Goal: Task Accomplishment & Management: Use online tool/utility

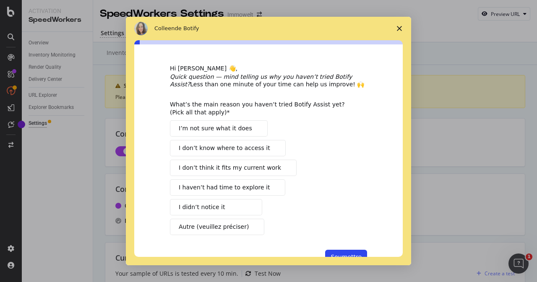
click at [397, 28] on icon "Fermer l'enquête" at bounding box center [399, 28] width 5 height 5
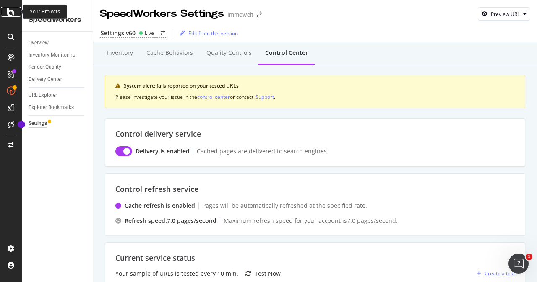
click at [12, 15] on icon at bounding box center [11, 12] width 8 height 10
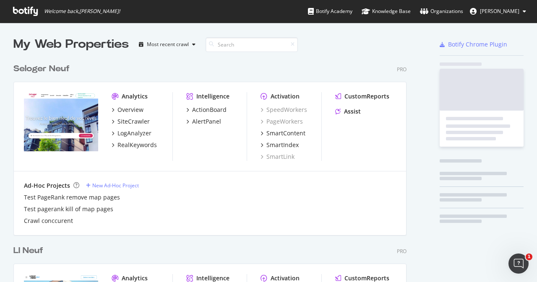
scroll to position [276, 524]
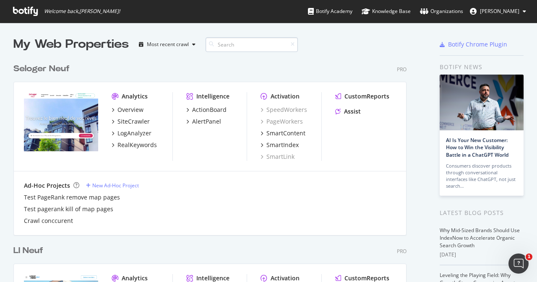
click at [229, 44] on input at bounding box center [252, 44] width 92 height 15
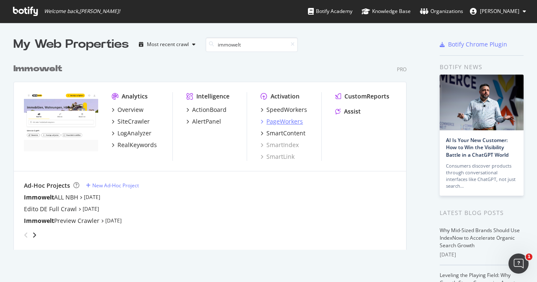
type input "immowelt"
click at [279, 123] on div "PageWorkers" at bounding box center [284, 121] width 36 height 8
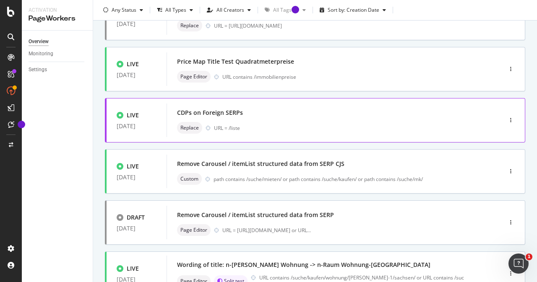
scroll to position [84, 0]
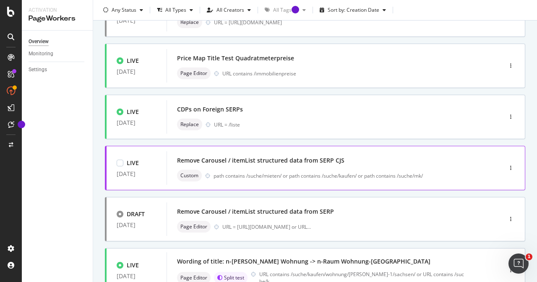
click at [284, 167] on div "Remove Carousel / itemList structured data from SERP CJS Custom path contains /…" at bounding box center [321, 168] width 289 height 27
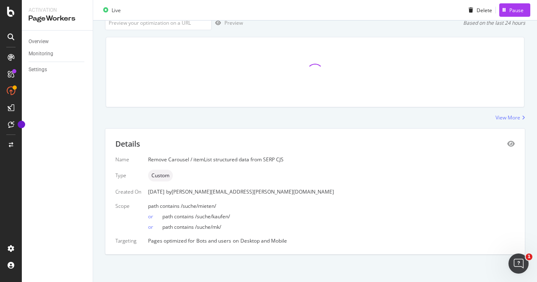
scroll to position [60, 0]
click at [507, 143] on icon "eye" at bounding box center [511, 142] width 8 height 7
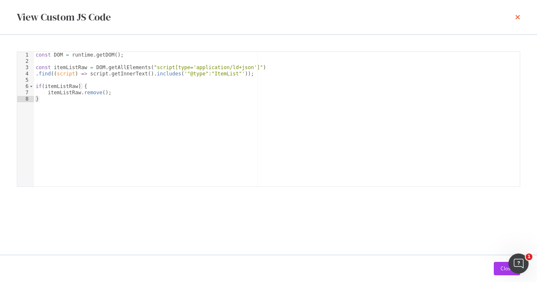
click at [517, 16] on icon "times" at bounding box center [517, 17] width 5 height 7
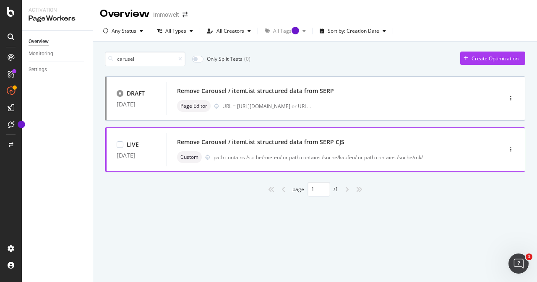
click at [269, 146] on div "Remove Carousel / itemList structured data from SERP CJS" at bounding box center [260, 142] width 167 height 8
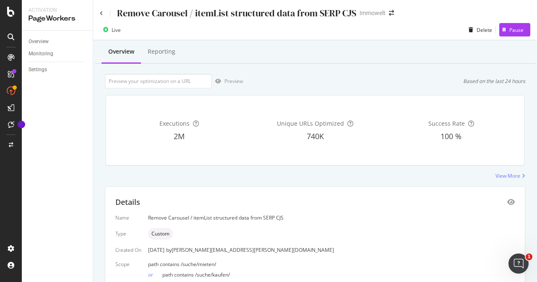
scroll to position [60, 0]
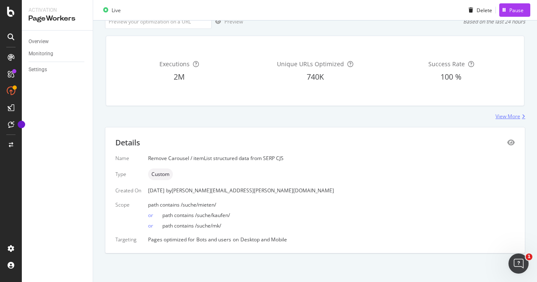
click at [503, 117] on div "View More" at bounding box center [507, 116] width 25 height 7
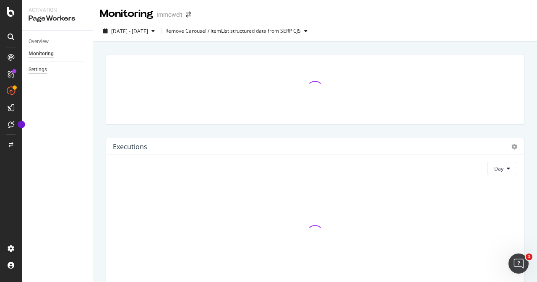
click at [38, 70] on div "Settings" at bounding box center [38, 69] width 18 height 9
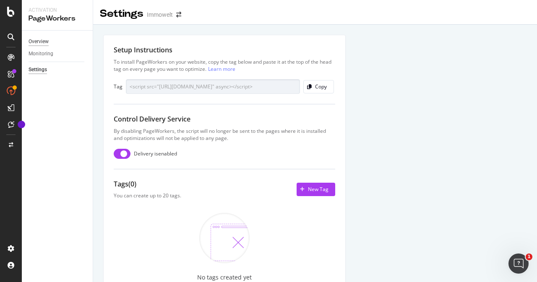
click at [43, 44] on div "Overview" at bounding box center [39, 41] width 20 height 9
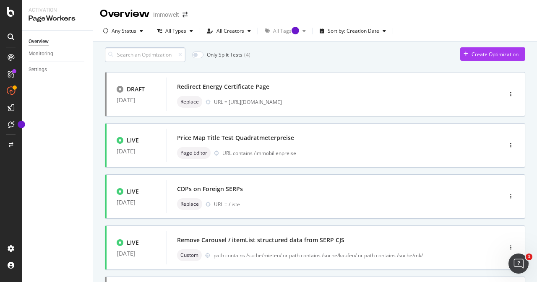
click at [137, 60] on input at bounding box center [145, 54] width 81 height 15
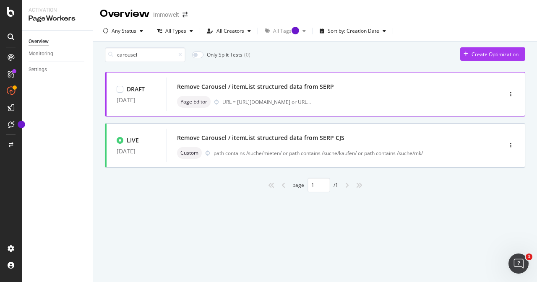
click at [285, 91] on div "Remove Carousel / itemList structured data from SERP" at bounding box center [255, 87] width 157 height 8
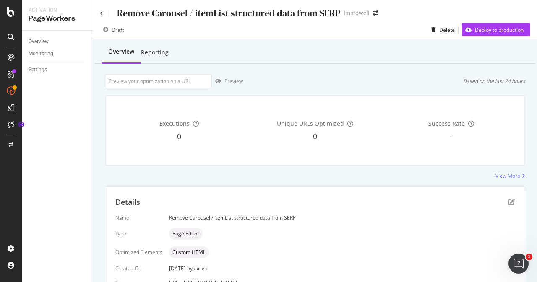
click at [97, 12] on div "Remove Carousel / itemList structured data from SERP Immowelt" at bounding box center [315, 10] width 444 height 20
click at [99, 13] on div "Remove Carousel / itemList structured data from SERP Immowelt" at bounding box center [315, 10] width 444 height 20
click at [101, 14] on icon at bounding box center [101, 13] width 3 height 5
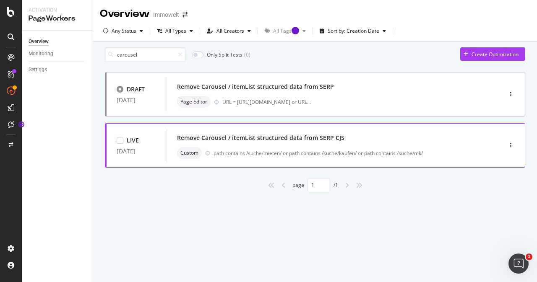
click at [269, 142] on div "Remove Carousel / itemList structured data from SERP CJS" at bounding box center [260, 138] width 167 height 8
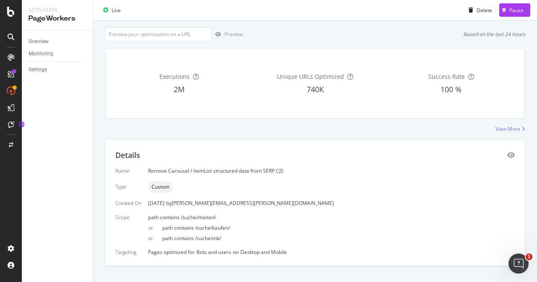
scroll to position [60, 0]
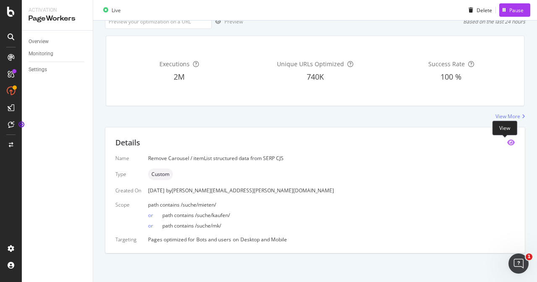
click at [507, 144] on icon "eye" at bounding box center [511, 142] width 8 height 7
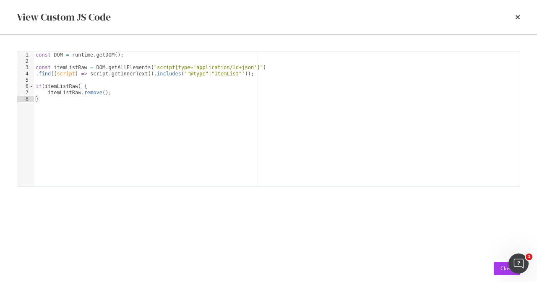
click at [520, 16] on div "View Custom JS Code" at bounding box center [268, 17] width 537 height 34
click at [518, 16] on icon "times" at bounding box center [517, 17] width 5 height 7
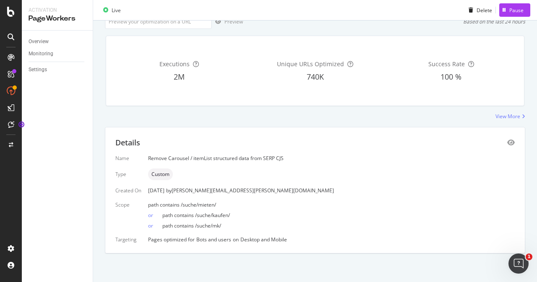
scroll to position [0, 0]
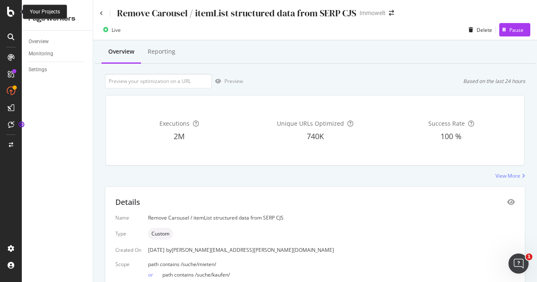
click at [13, 11] on icon at bounding box center [11, 12] width 8 height 10
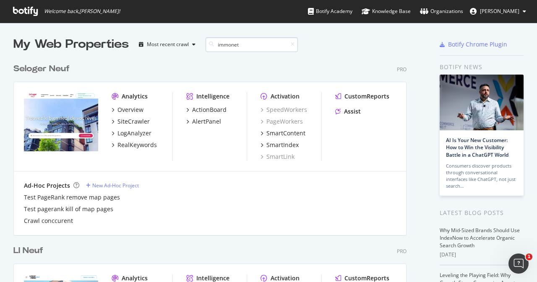
scroll to position [388, 393]
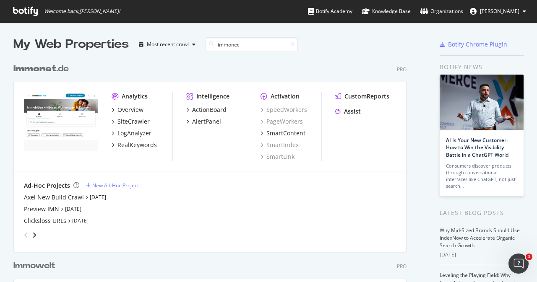
drag, startPoint x: 253, startPoint y: 45, endPoint x: 204, endPoint y: 46, distance: 48.7
click at [204, 46] on div "My Web Properties Most recent crawl immonet" at bounding box center [195, 44] width 365 height 17
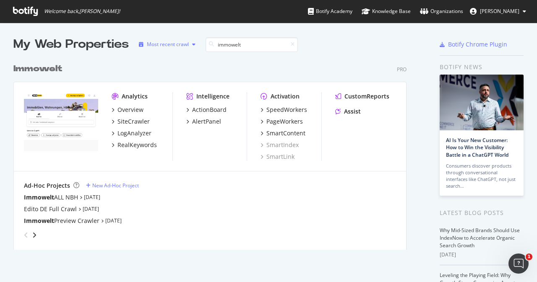
drag, startPoint x: 254, startPoint y: 45, endPoint x: 195, endPoint y: 43, distance: 58.7
click at [195, 43] on div "My Web Properties Most recent crawl immowelt" at bounding box center [195, 44] width 365 height 17
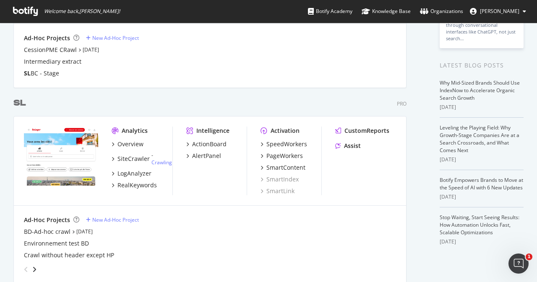
scroll to position [168, 0]
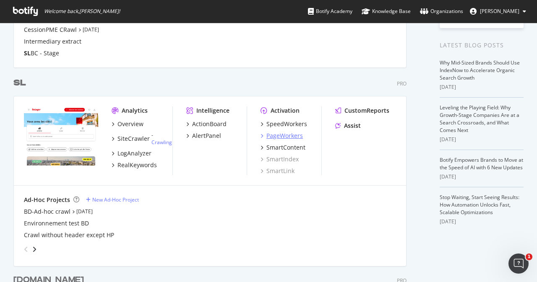
type input "sl"
click at [283, 137] on div "PageWorkers" at bounding box center [284, 136] width 36 height 8
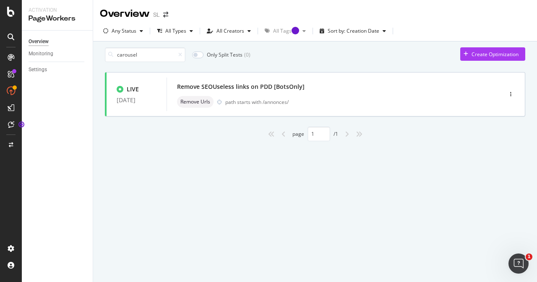
drag, startPoint x: 164, startPoint y: 58, endPoint x: 110, endPoint y: 60, distance: 53.3
click at [110, 60] on div "carousel" at bounding box center [145, 54] width 81 height 15
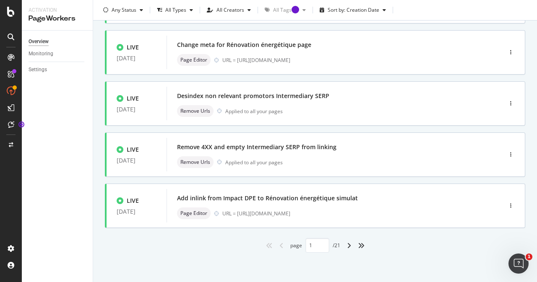
scroll to position [352, 0]
click at [347, 247] on icon "angle-right" at bounding box center [349, 245] width 4 height 7
click at [279, 245] on icon "angle-left" at bounding box center [281, 245] width 4 height 7
type input "1"
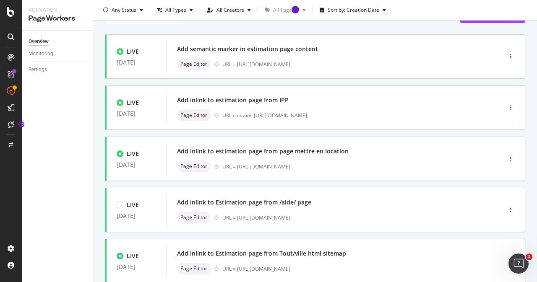
scroll to position [0, 0]
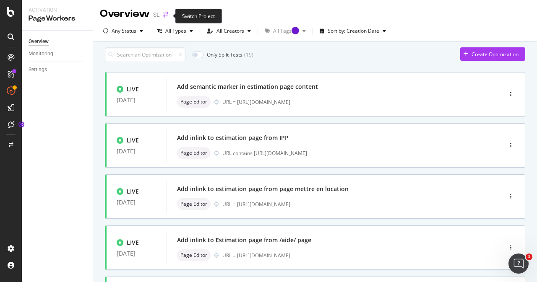
click at [166, 16] on icon "arrow-right-arrow-left" at bounding box center [165, 15] width 5 height 6
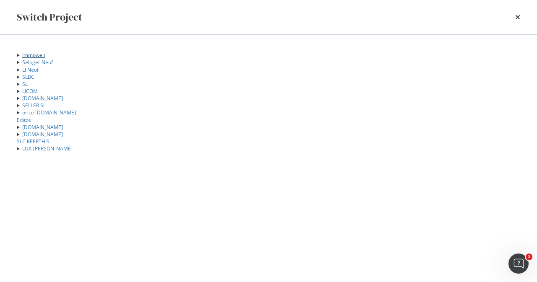
click at [45, 56] on link "Immowelt" at bounding box center [33, 55] width 23 height 7
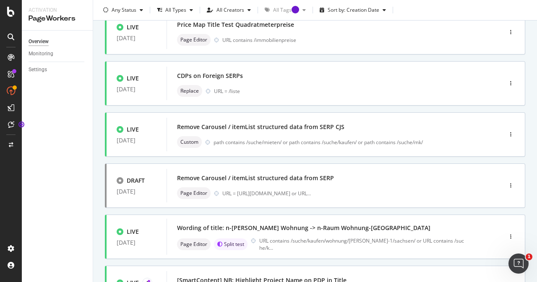
scroll to position [126, 0]
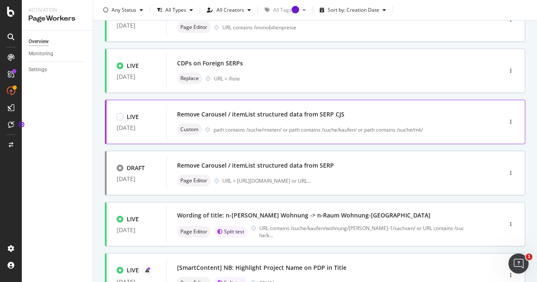
click at [285, 118] on div "Remove Carousel / itemList structured data from SERP CJS" at bounding box center [260, 114] width 167 height 8
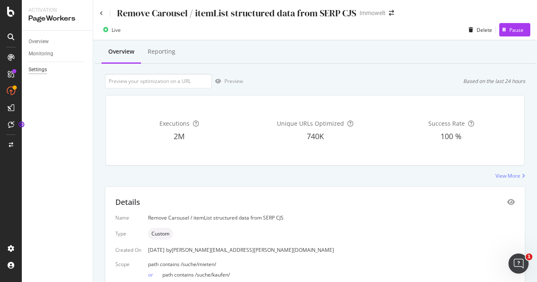
click at [44, 66] on div "Settings" at bounding box center [38, 69] width 18 height 9
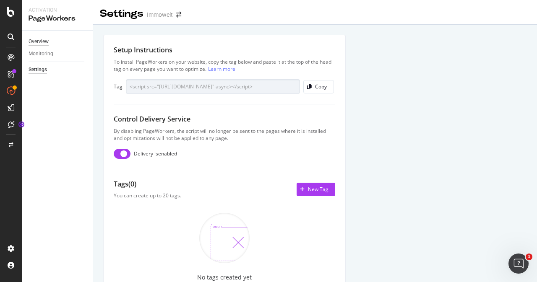
click at [44, 40] on div "Overview" at bounding box center [39, 41] width 20 height 9
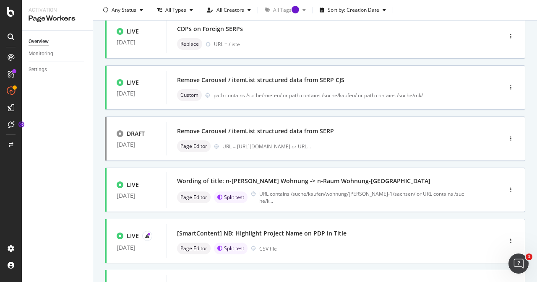
scroll to position [168, 0]
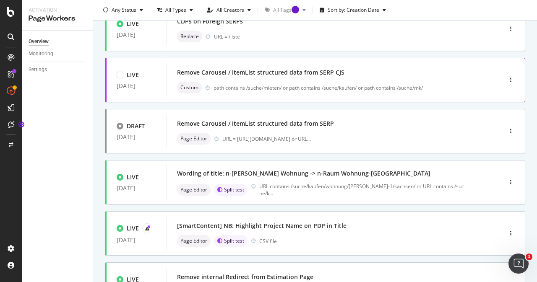
click at [305, 77] on div "Remove Carousel / itemList structured data from SERP CJS" at bounding box center [260, 72] width 167 height 8
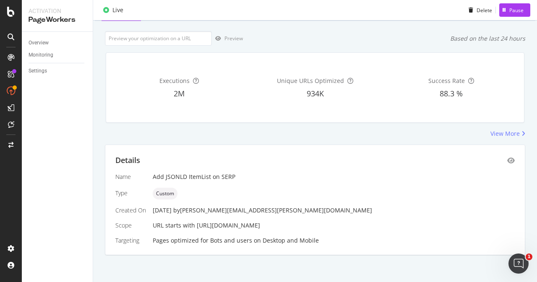
scroll to position [44, 0]
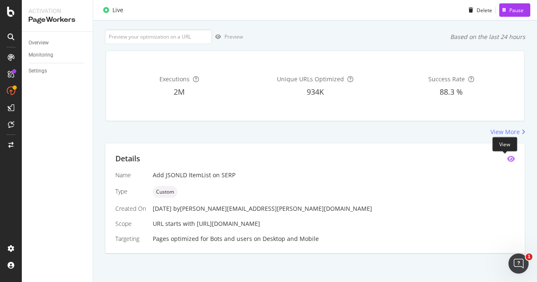
click at [507, 159] on icon "eye" at bounding box center [511, 159] width 8 height 7
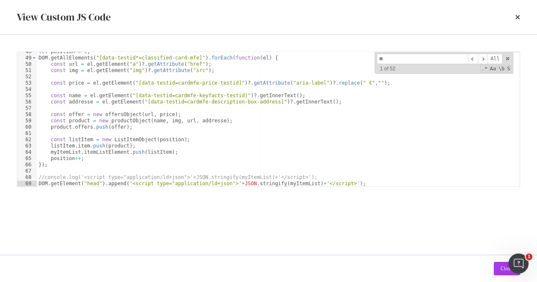
scroll to position [0, 0]
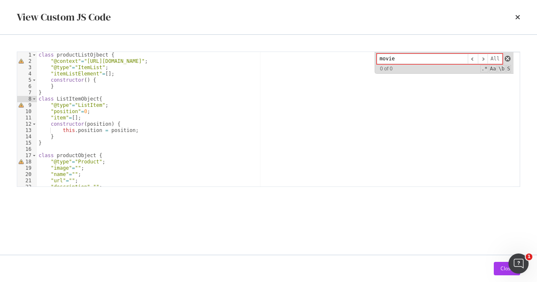
type input "movie"
click at [508, 59] on span "modal" at bounding box center [508, 59] width 6 height 6
type textarea "class ListItemObject{"
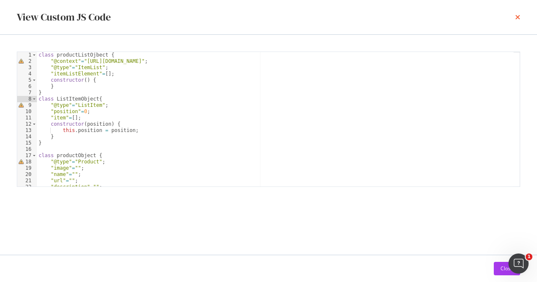
click at [518, 17] on icon "times" at bounding box center [517, 17] width 5 height 7
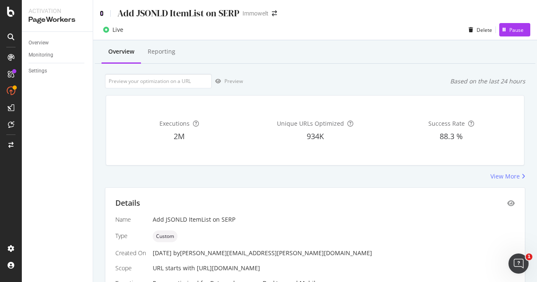
click at [103, 16] on icon at bounding box center [102, 13] width 4 height 6
